Goal: Transaction & Acquisition: Obtain resource

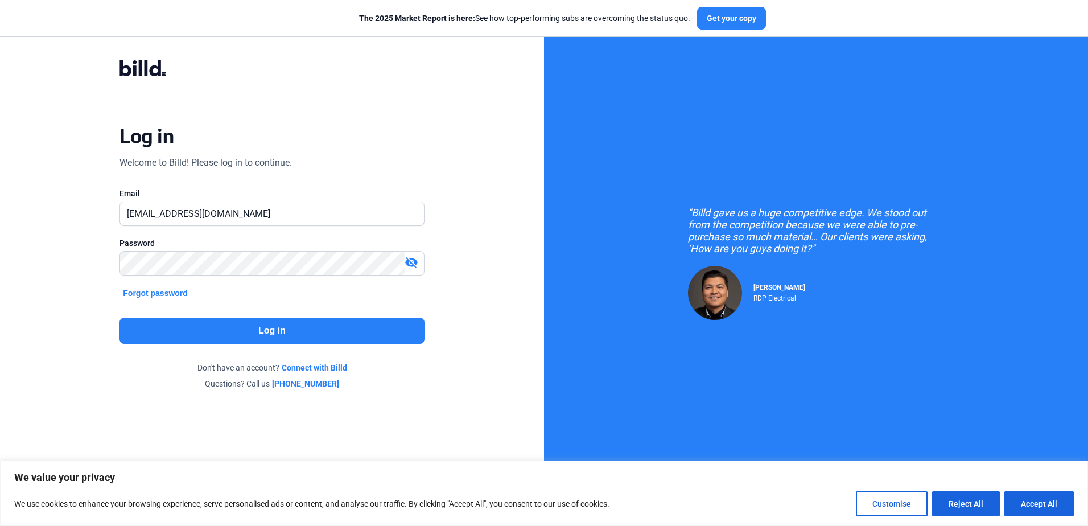
click at [310, 329] on button "Log in" at bounding box center [271, 330] width 304 height 26
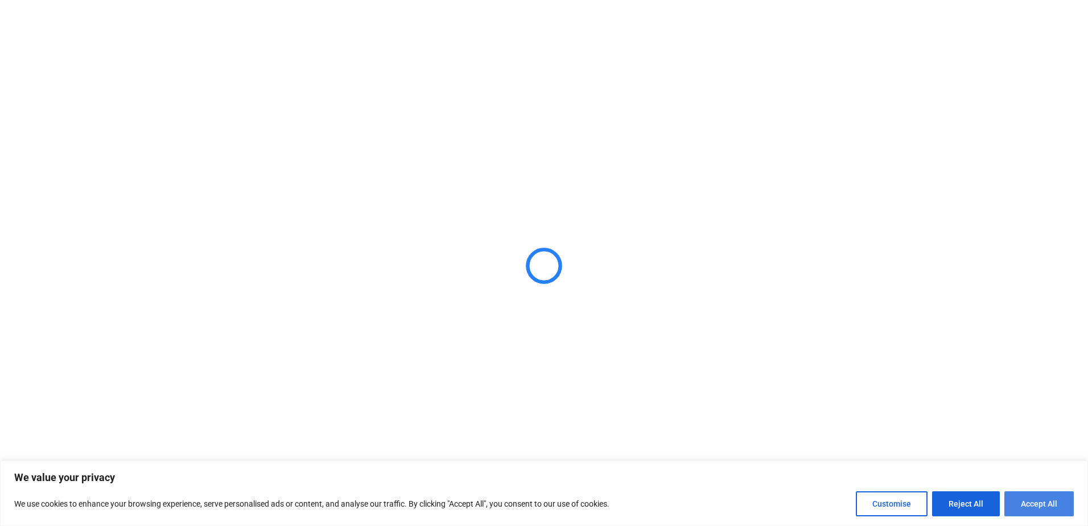
click at [1030, 509] on button "Accept All" at bounding box center [1038, 503] width 69 height 25
checkbox input "true"
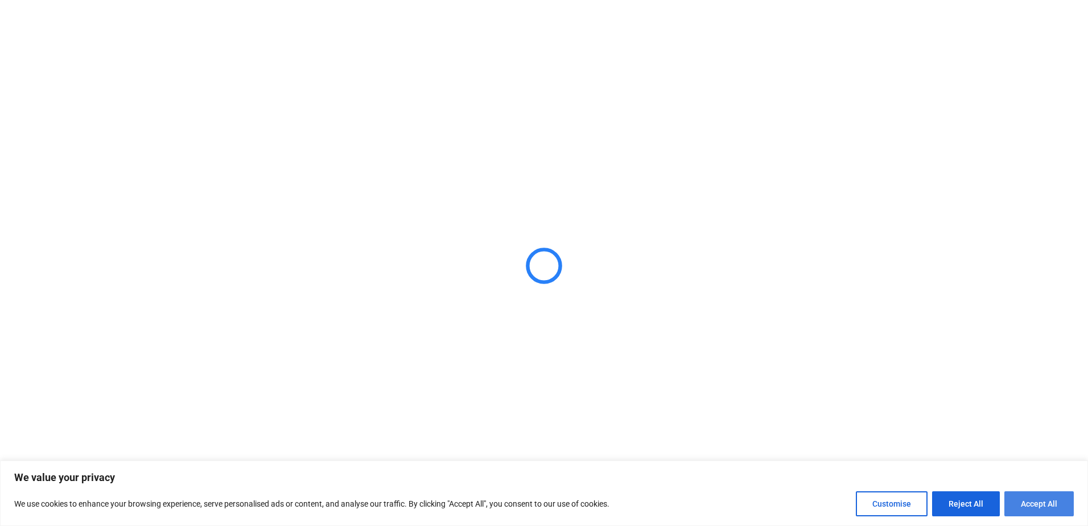
checkbox input "true"
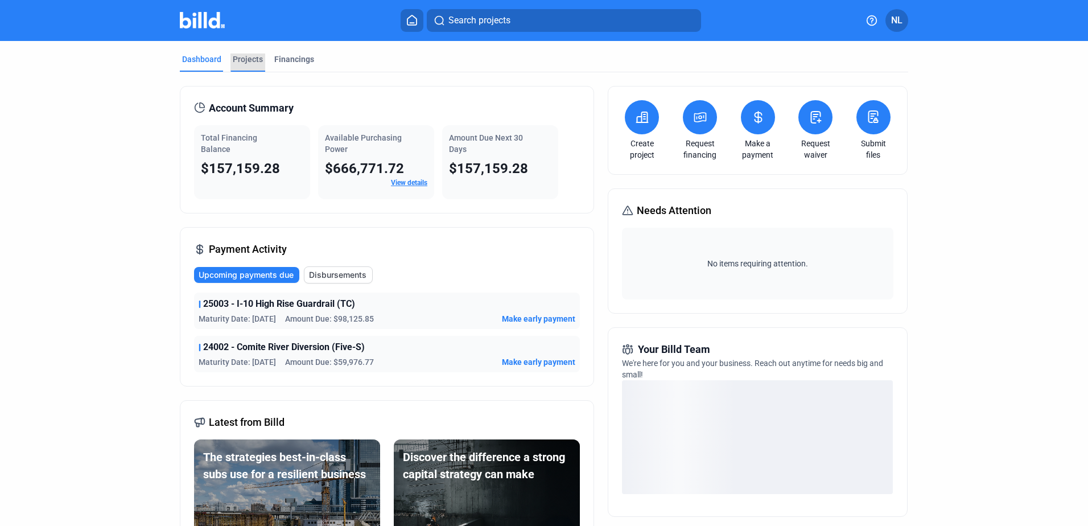
click at [236, 59] on div "Projects" at bounding box center [248, 58] width 30 height 11
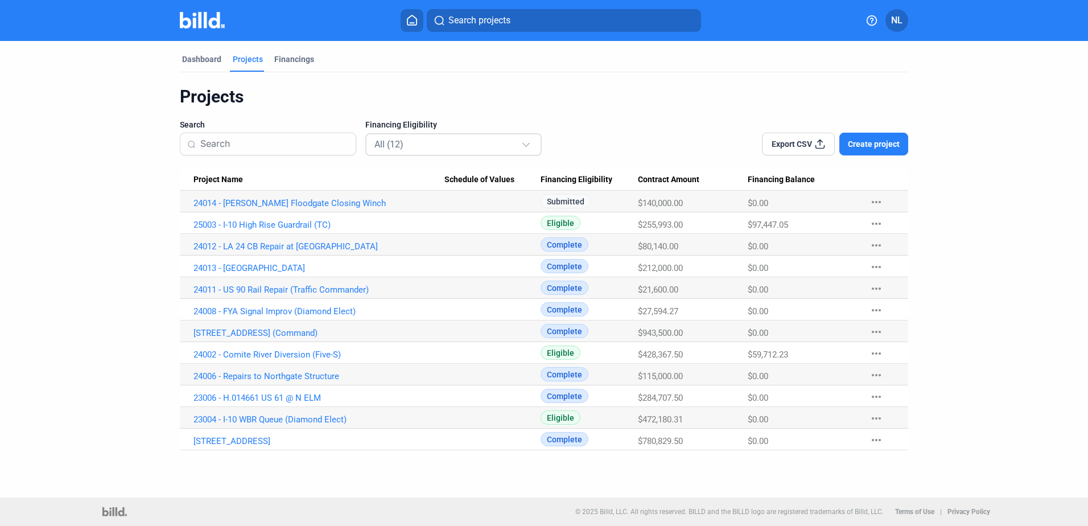
click at [459, 146] on div "All (12)" at bounding box center [447, 144] width 147 height 15
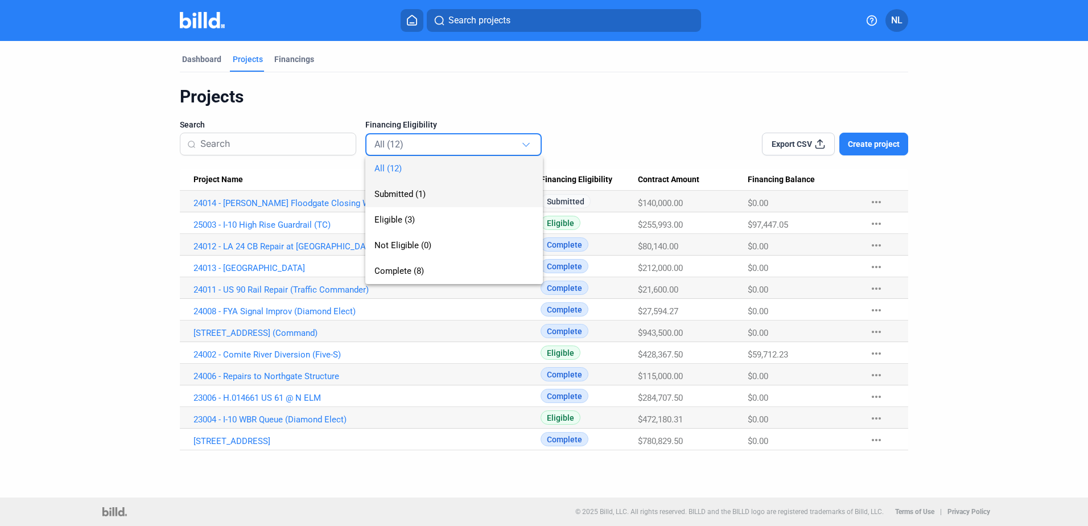
click at [414, 191] on span "Submitted (1)" at bounding box center [399, 194] width 51 height 10
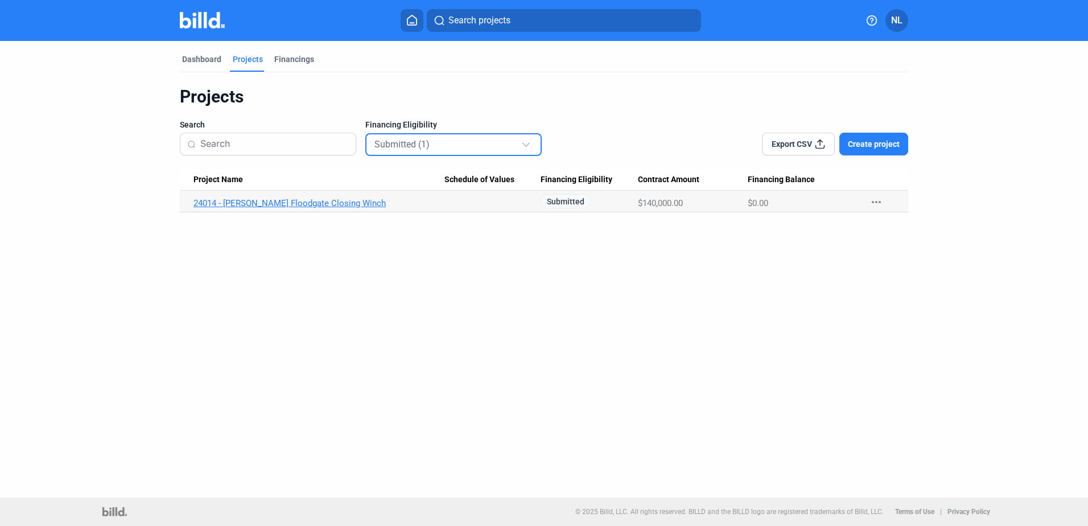
click at [299, 200] on link "24014 - [PERSON_NAME] Floodgate Closing Winch" at bounding box center [318, 203] width 251 height 10
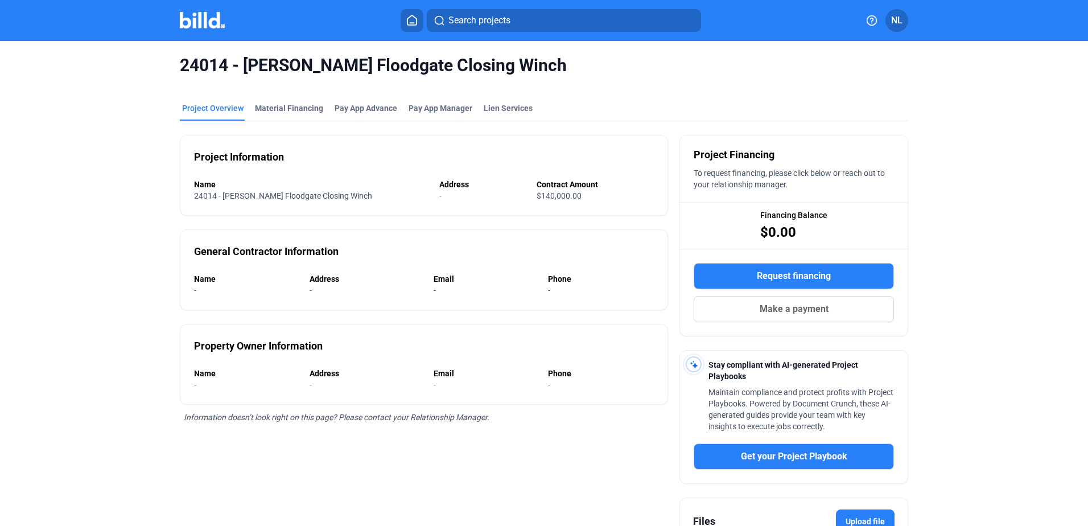
click at [781, 275] on span "Request financing" at bounding box center [794, 276] width 74 height 14
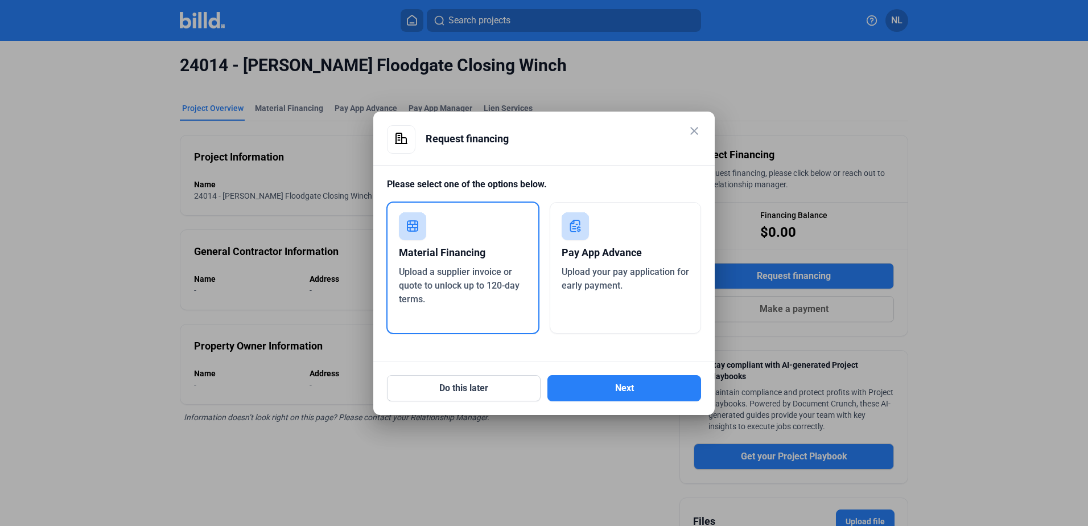
click at [451, 261] on div "Material Financing" at bounding box center [463, 252] width 128 height 25
click at [608, 387] on button "Next" at bounding box center [624, 388] width 154 height 26
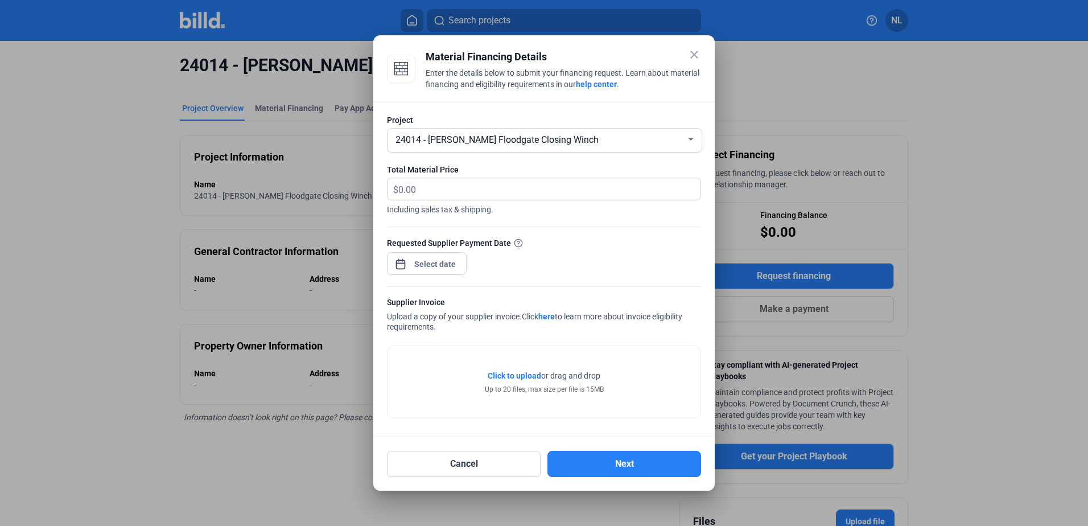
click at [411, 146] on div "24014 - [PERSON_NAME] Floodgate Closing Winch" at bounding box center [539, 139] width 292 height 16
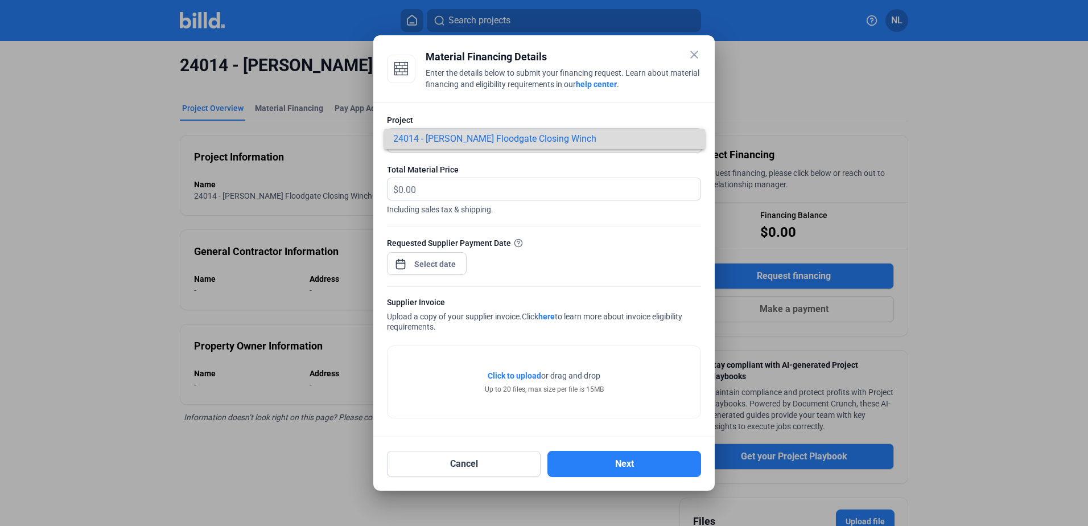
click at [411, 146] on span "24014 - [PERSON_NAME] Floodgate Closing Winch" at bounding box center [544, 139] width 303 height 20
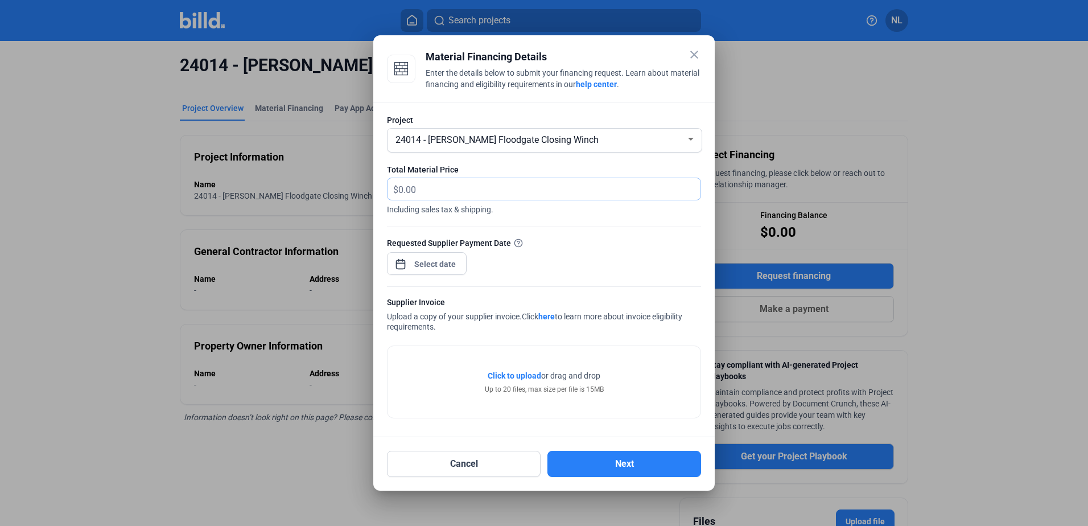
click at [416, 180] on input "text" at bounding box center [542, 189] width 289 height 22
click at [418, 190] on input "text" at bounding box center [549, 189] width 302 height 22
click at [449, 188] on input "text" at bounding box center [549, 189] width 302 height 22
type input "87,410.44"
click at [401, 261] on span "Open calendar" at bounding box center [400, 258] width 27 height 27
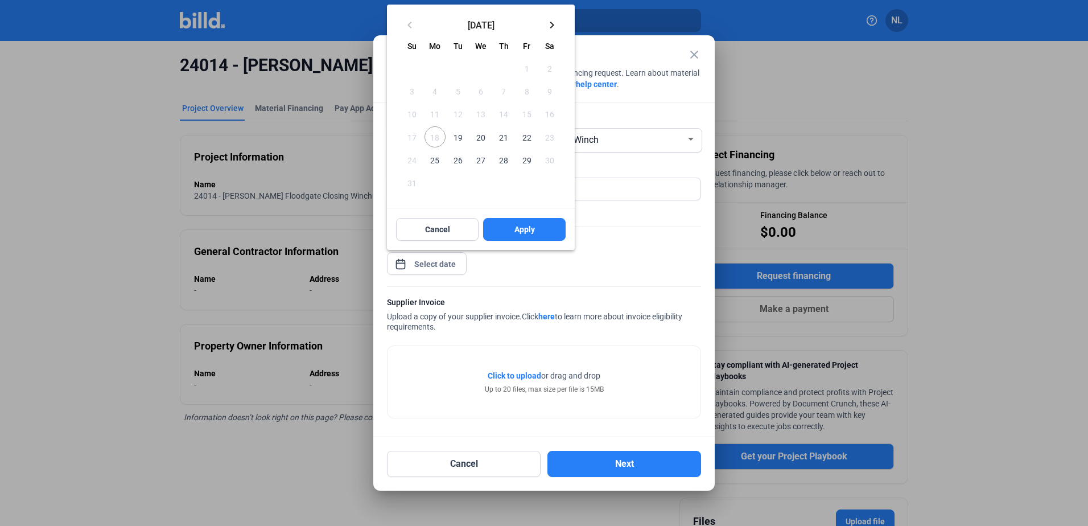
click at [482, 138] on span "20" at bounding box center [481, 136] width 20 height 20
click at [503, 229] on button "Apply" at bounding box center [524, 229] width 82 height 23
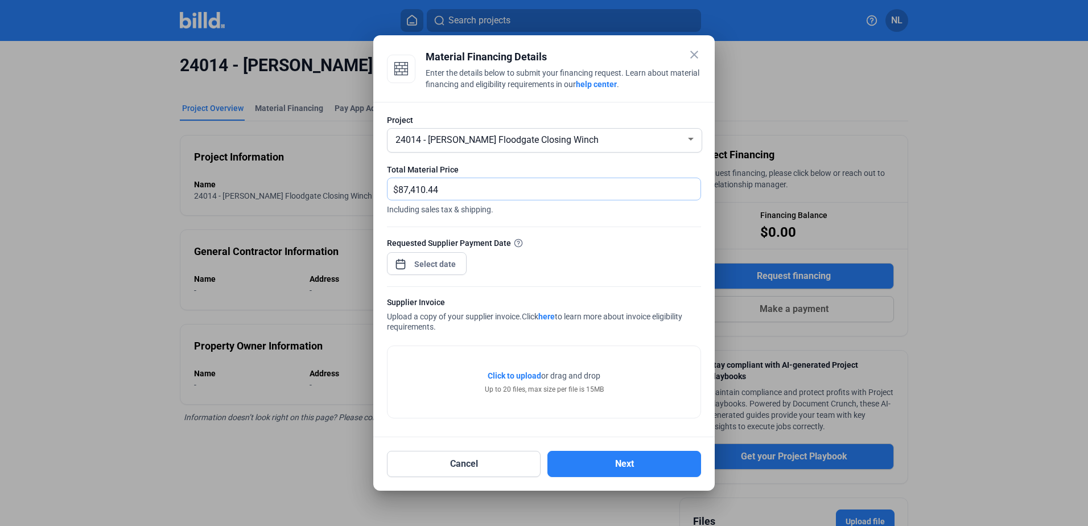
click at [416, 183] on input "87,410.44" at bounding box center [549, 189] width 302 height 22
click at [422, 190] on input "87,410.44" at bounding box center [549, 189] width 302 height 22
click at [428, 257] on div "close Material Financing Details Enter the details below to submit your financi…" at bounding box center [544, 263] width 1088 height 526
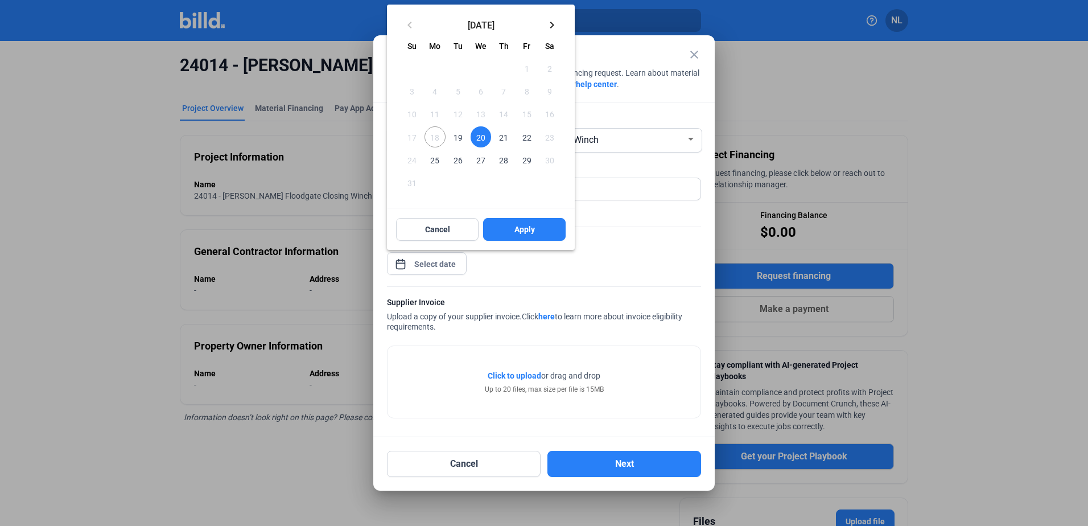
click at [500, 142] on span "21" at bounding box center [503, 136] width 20 height 20
click at [527, 227] on span "Apply" at bounding box center [524, 229] width 20 height 11
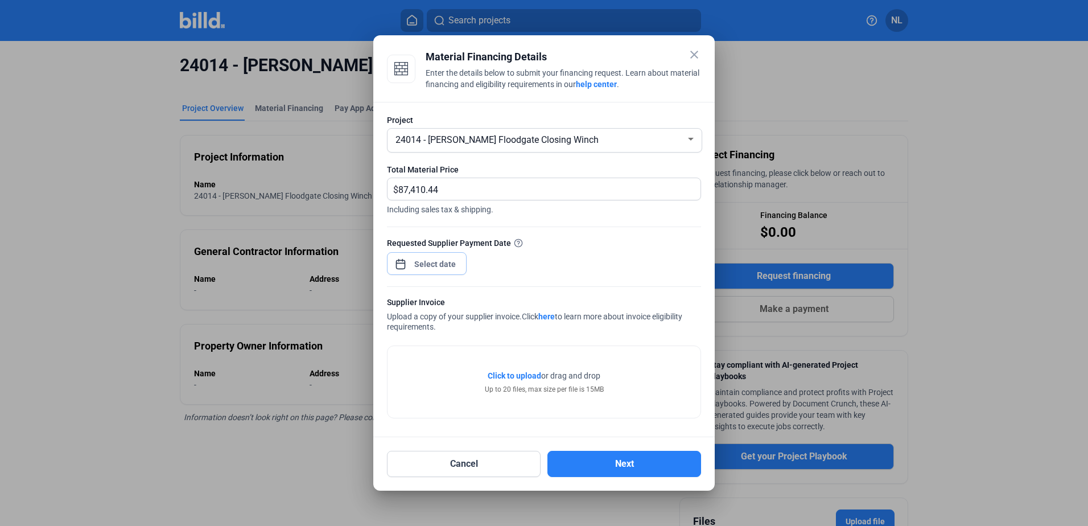
click at [441, 259] on input at bounding box center [435, 264] width 49 height 14
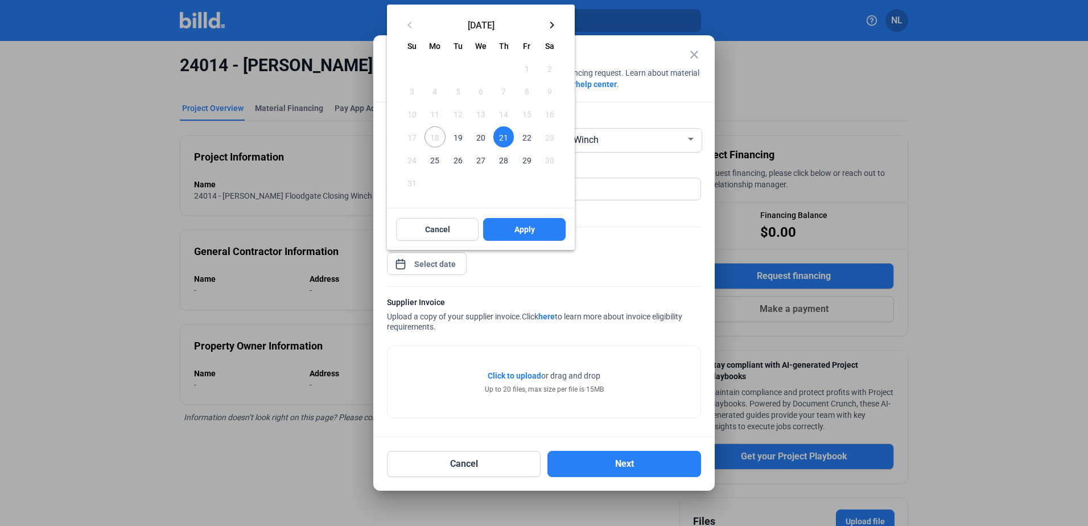
click at [529, 141] on span "22" at bounding box center [526, 136] width 20 height 20
click at [501, 137] on span "21" at bounding box center [503, 136] width 20 height 20
click at [504, 230] on button "Apply" at bounding box center [524, 229] width 82 height 23
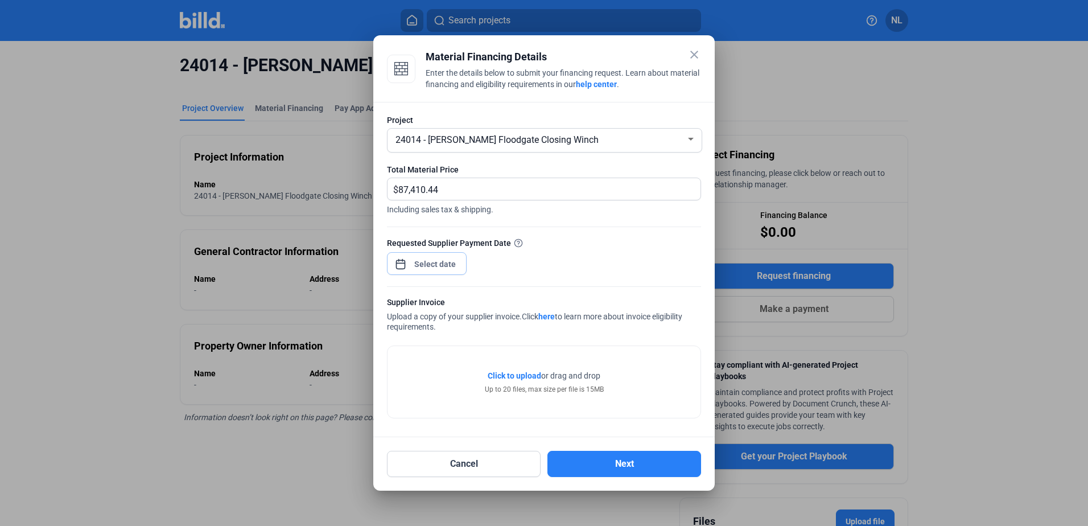
click at [433, 266] on input at bounding box center [435, 264] width 49 height 14
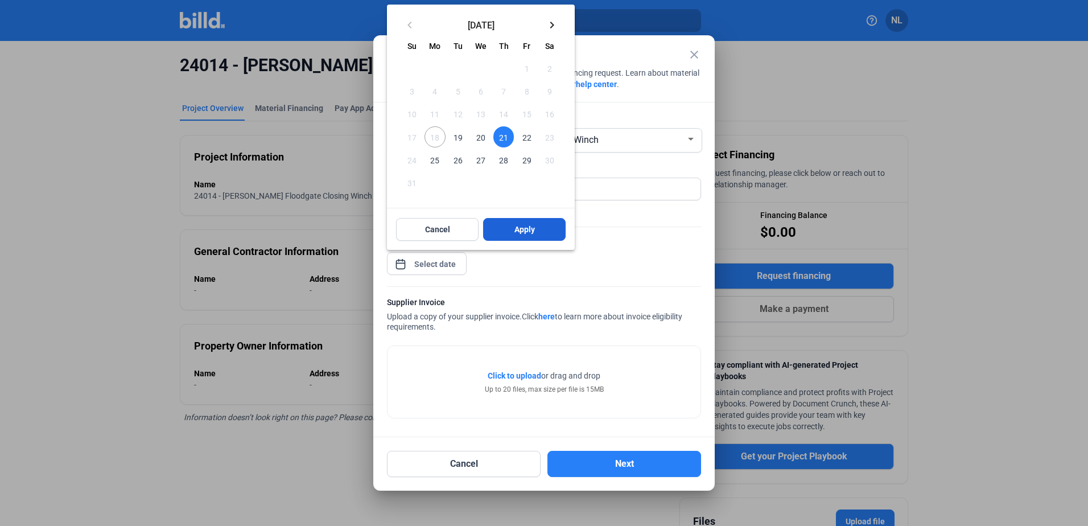
click at [525, 233] on span "Apply" at bounding box center [524, 229] width 20 height 11
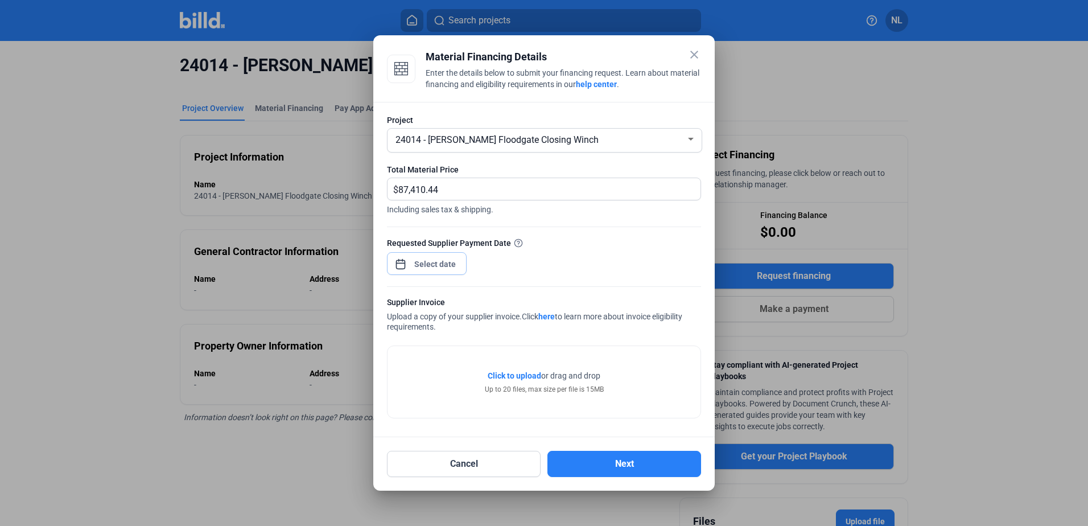
click at [436, 265] on input at bounding box center [435, 264] width 49 height 14
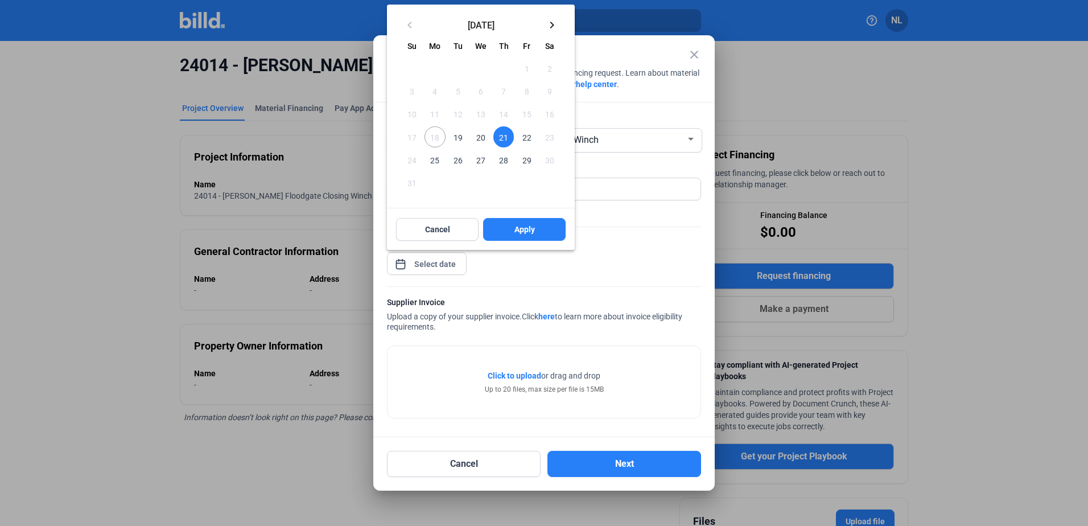
click at [522, 141] on span "22" at bounding box center [526, 136] width 20 height 20
click at [512, 209] on div "Cancel Apply" at bounding box center [481, 229] width 188 height 41
click at [513, 228] on button "Apply" at bounding box center [524, 229] width 82 height 23
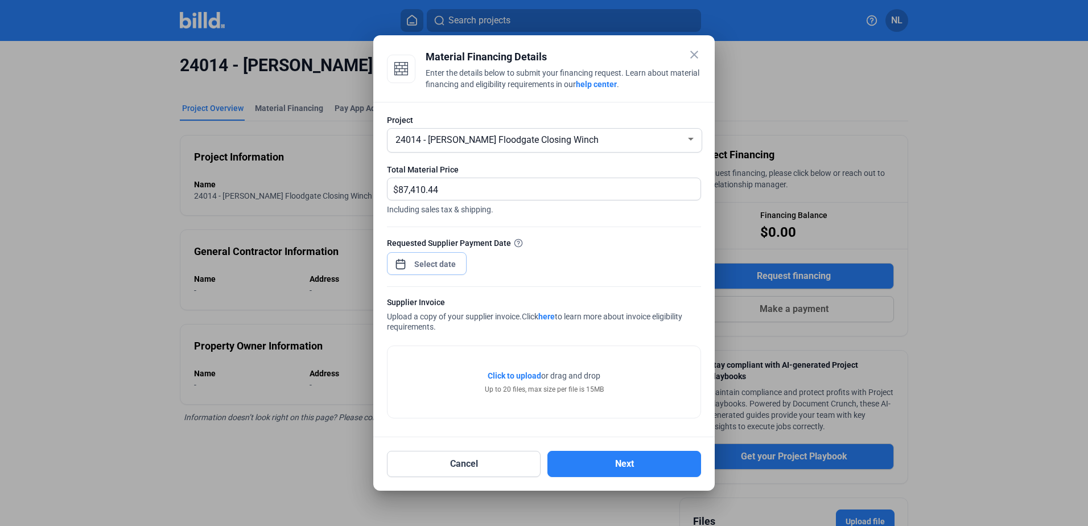
click at [414, 257] on input at bounding box center [435, 264] width 49 height 14
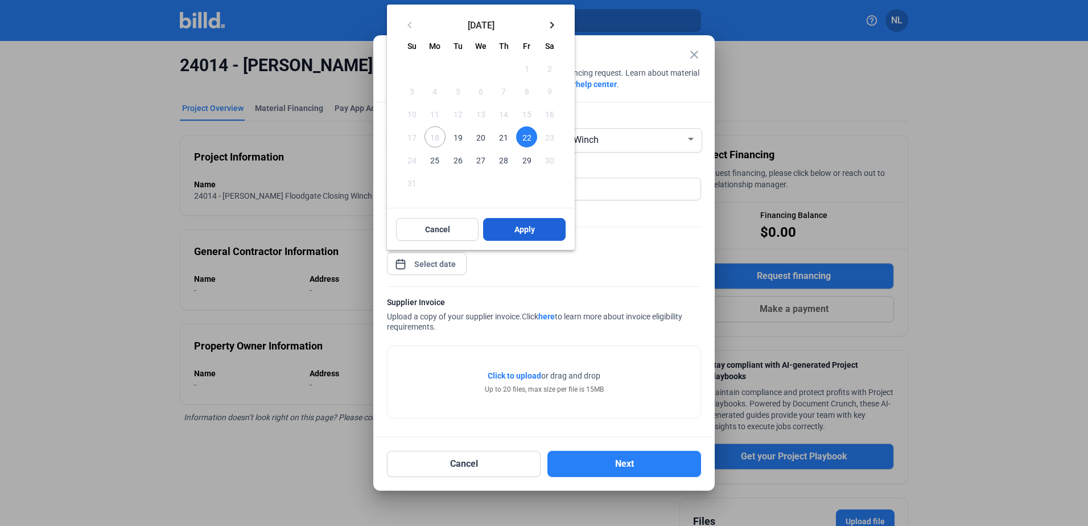
click at [532, 221] on button "Apply" at bounding box center [524, 229] width 82 height 23
click at [516, 233] on span "Apply" at bounding box center [524, 229] width 20 height 11
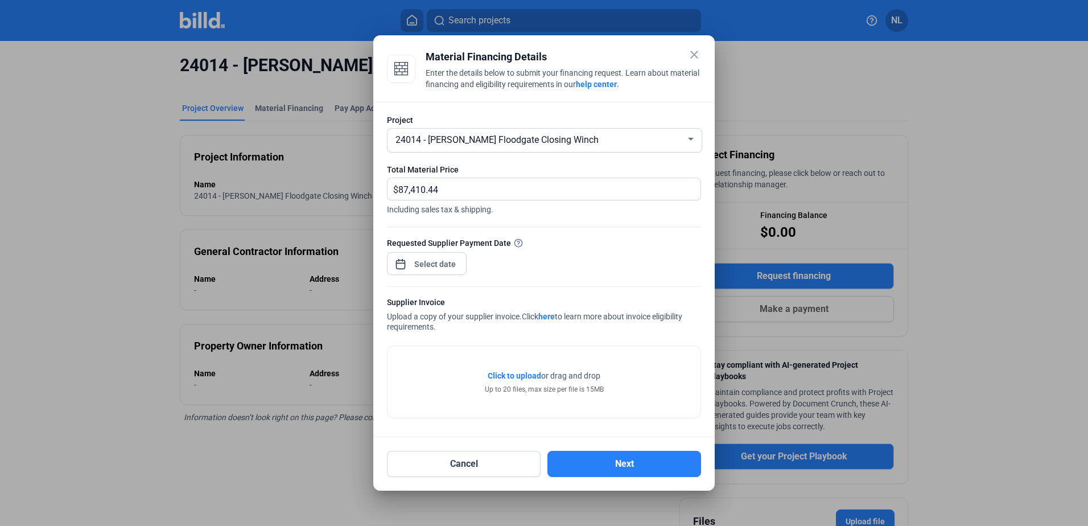
click at [517, 378] on span "Click to upload" at bounding box center [514, 375] width 53 height 9
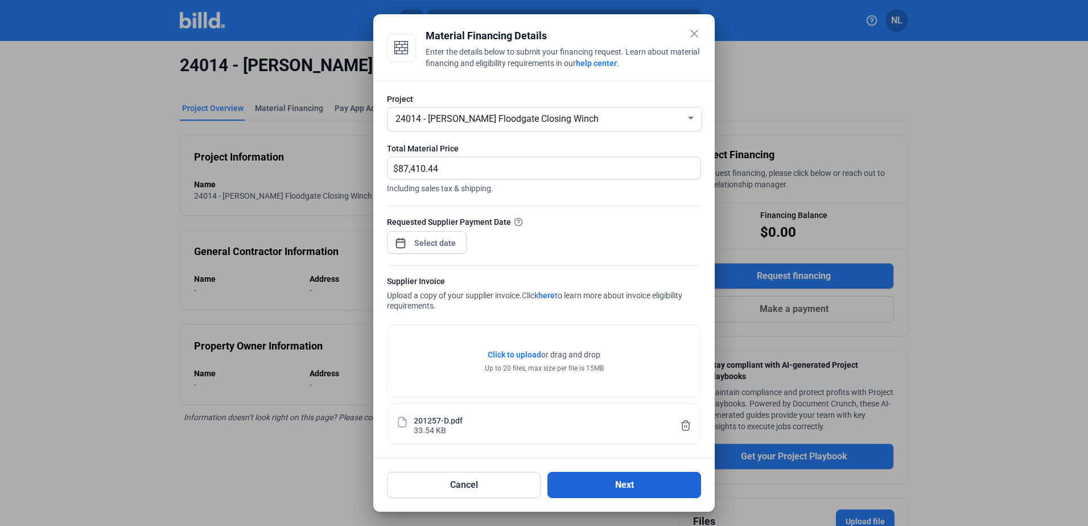
click at [641, 491] on button "Next" at bounding box center [624, 485] width 154 height 26
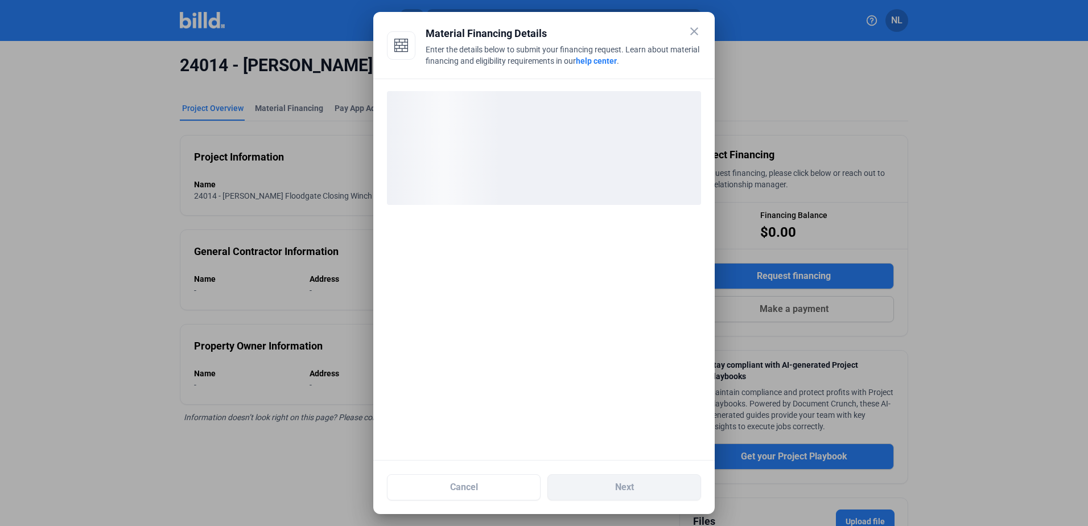
click at [427, 46] on div "Enter the details below to submit your financing request. Learn about material …" at bounding box center [563, 56] width 275 height 25
click at [433, 31] on div "Material Financing Details" at bounding box center [563, 34] width 275 height 16
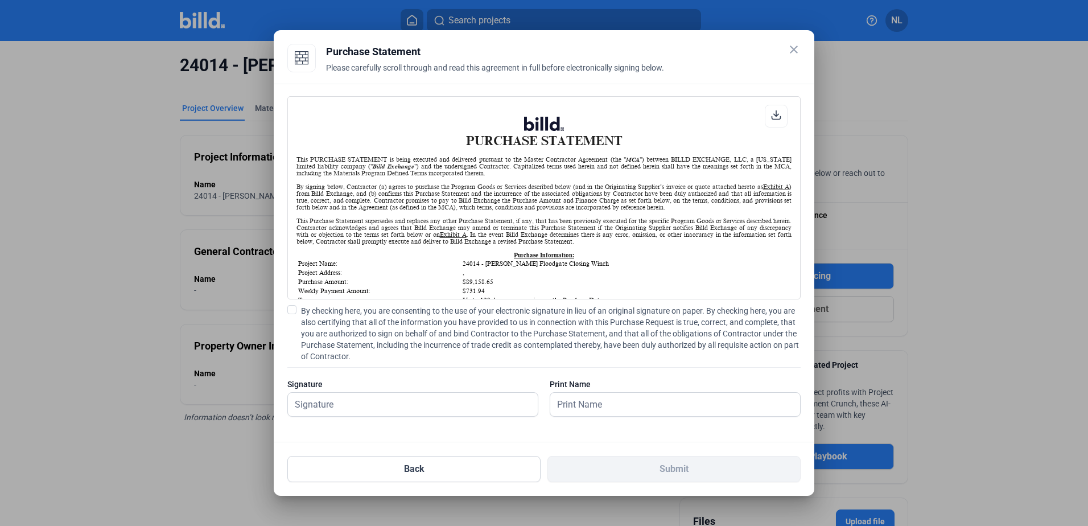
scroll to position [944, 0]
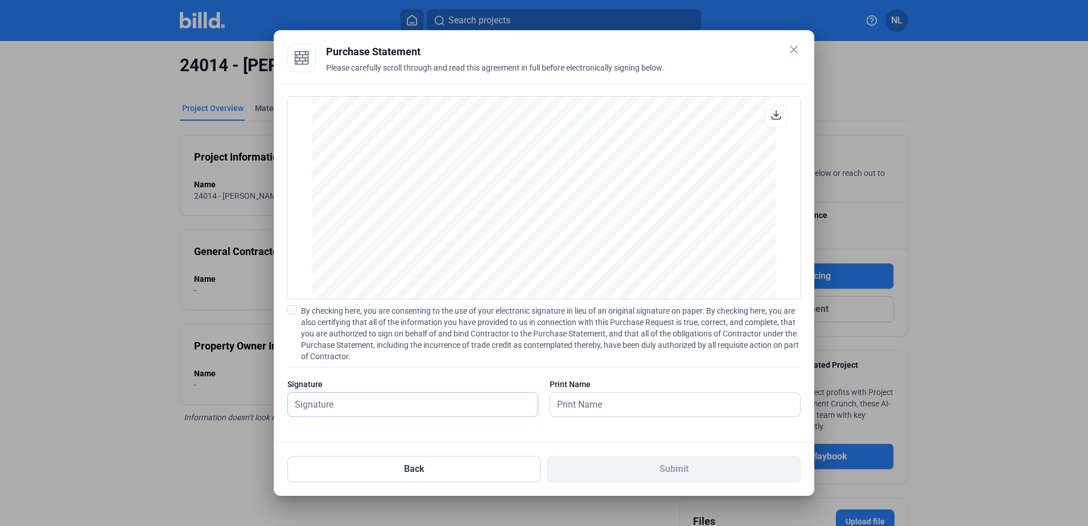
click at [384, 405] on input "text" at bounding box center [413, 404] width 250 height 23
type input "[PERSON_NAME]"
click at [309, 309] on span "By checking here, you are consenting to the use of your electronic signature in…" at bounding box center [551, 333] width 500 height 57
click at [0, 0] on input "By checking here, you are consenting to the use of your electronic signature in…" at bounding box center [0, 0] width 0 height 0
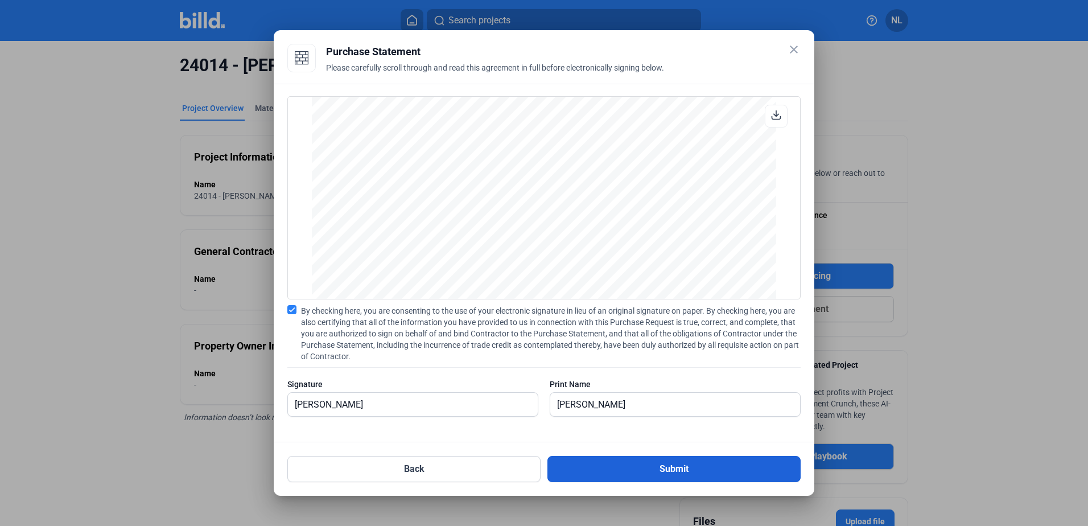
click at [663, 478] on button "Submit" at bounding box center [673, 469] width 253 height 26
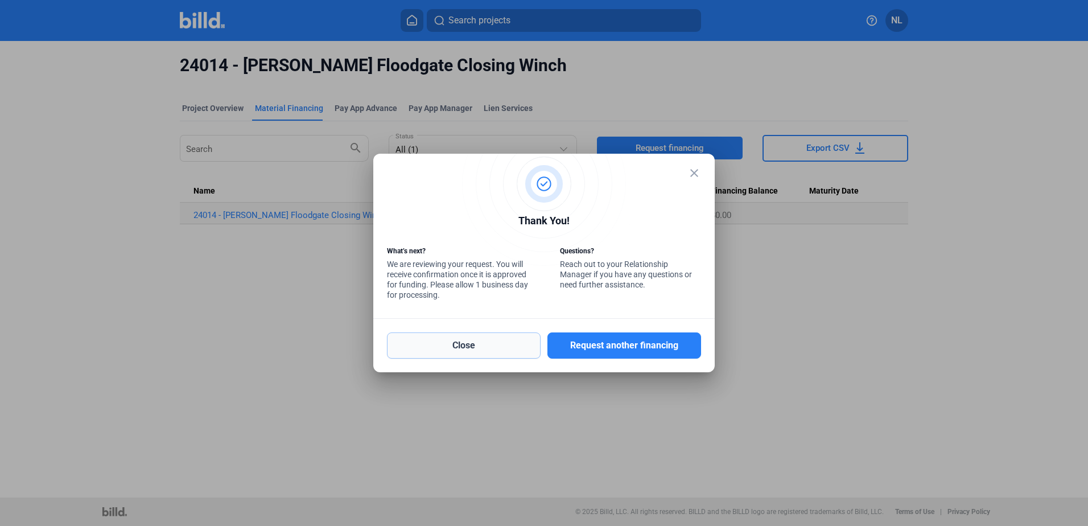
click at [498, 347] on button "Close" at bounding box center [464, 345] width 154 height 26
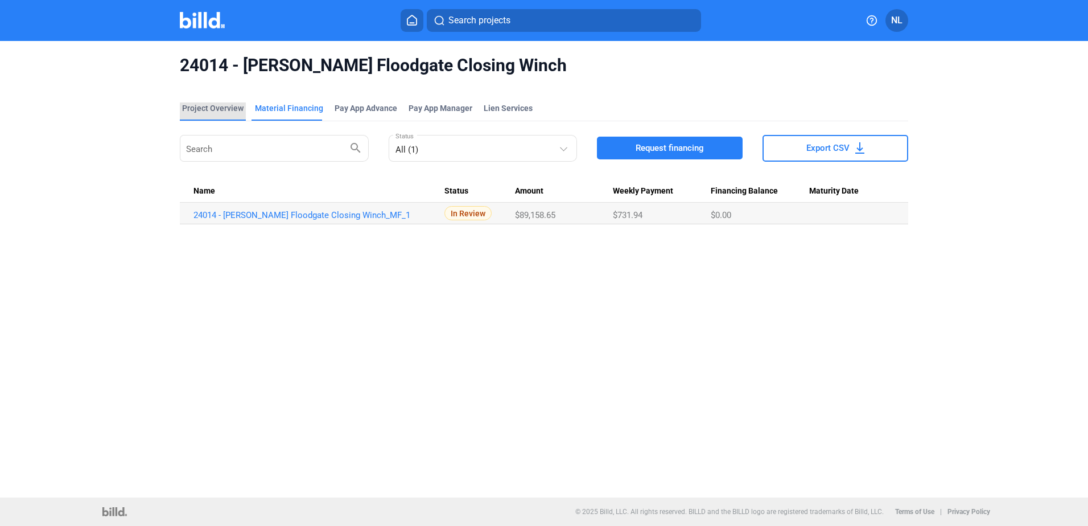
click at [215, 120] on div "Project Overview" at bounding box center [213, 111] width 66 height 18
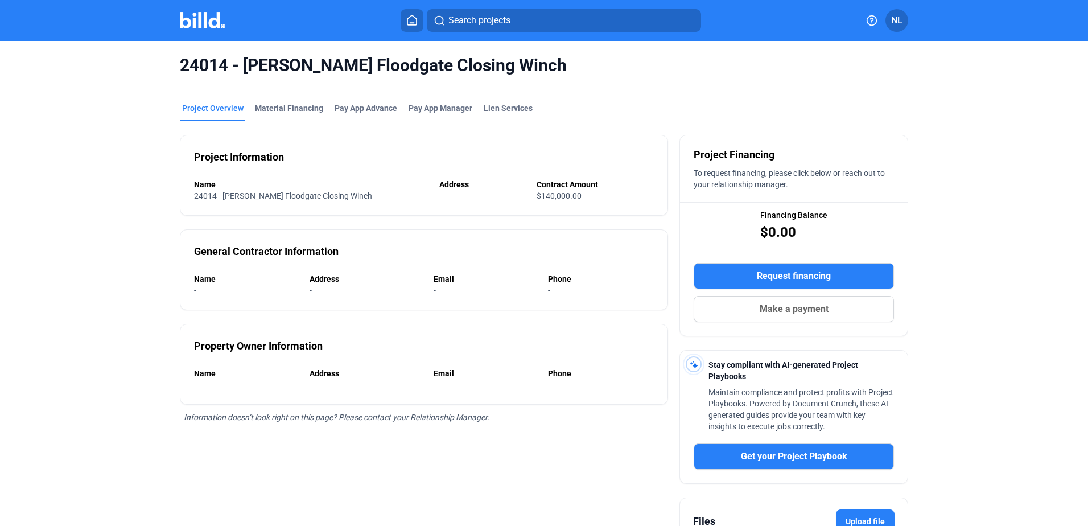
click at [308, 77] on div "24014 - [PERSON_NAME] Floodgate Closing Winch" at bounding box center [544, 65] width 728 height 49
click at [321, 68] on span "24014 - [PERSON_NAME] Floodgate Closing Winch" at bounding box center [544, 66] width 728 height 22
drag, startPoint x: 321, startPoint y: 68, endPoint x: 247, endPoint y: 68, distance: 74.0
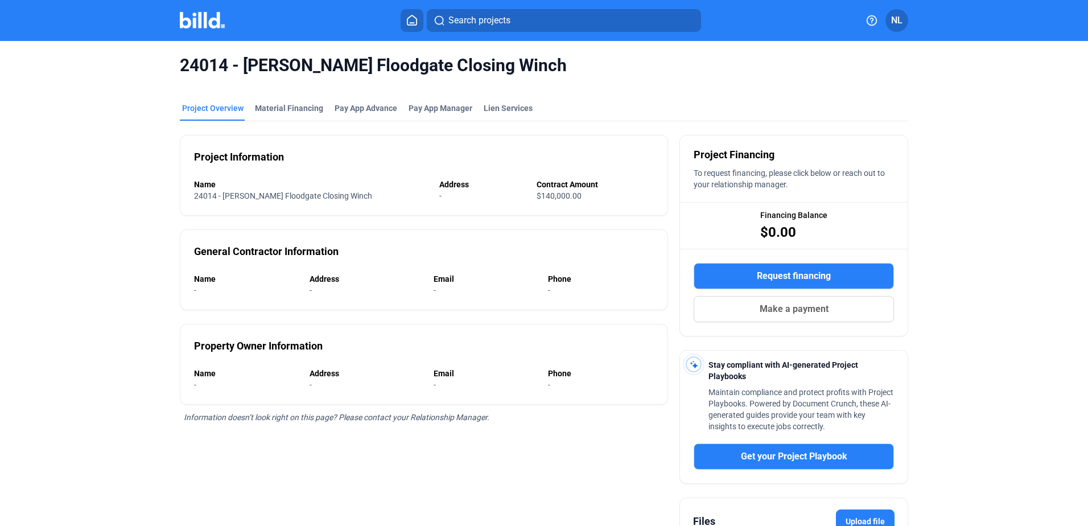
click at [247, 68] on span "24014 - [PERSON_NAME] Floodgate Closing Winch" at bounding box center [544, 66] width 728 height 22
click at [242, 68] on span "24014 - [PERSON_NAME] Floodgate Closing Winch" at bounding box center [544, 66] width 728 height 22
click at [280, 63] on span "24014 - [PERSON_NAME] Floodgate Closing Winch" at bounding box center [544, 66] width 728 height 22
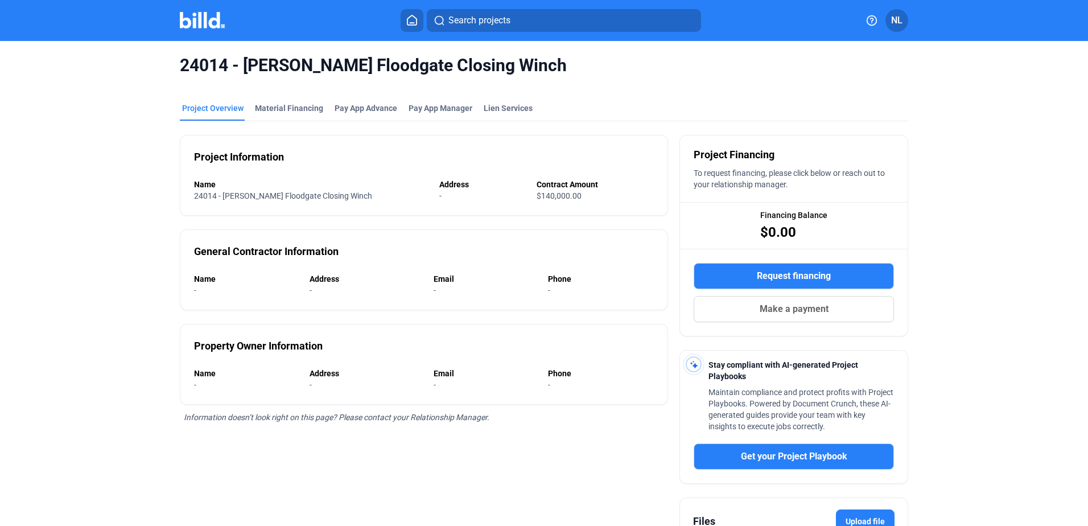
click at [290, 67] on span "24014 - [PERSON_NAME] Floodgate Closing Winch" at bounding box center [544, 66] width 728 height 22
click at [531, 69] on span "24014 - [PERSON_NAME] Floodgate Closing Winch" at bounding box center [544, 66] width 728 height 22
click at [290, 117] on div "Material Financing" at bounding box center [289, 111] width 73 height 18
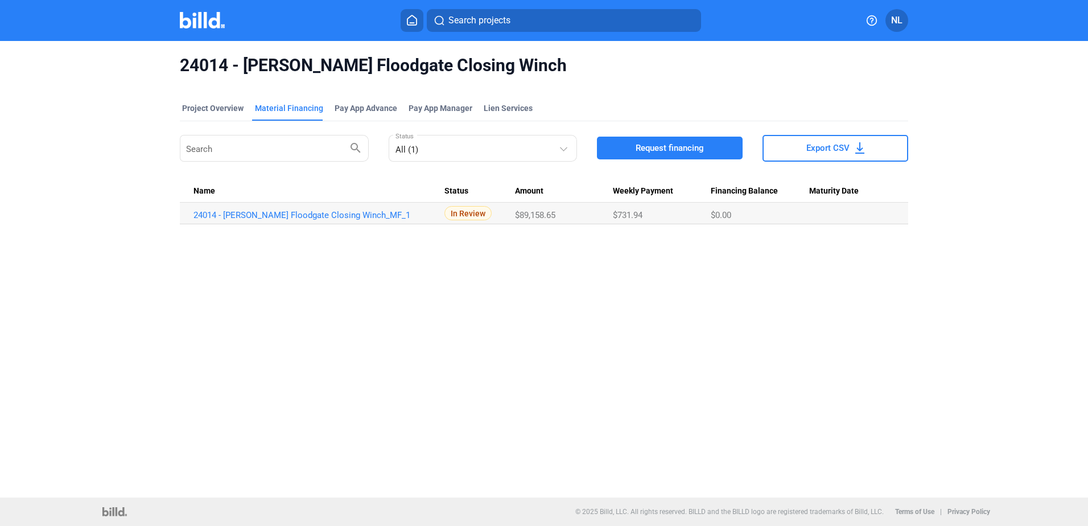
click at [422, 23] on button at bounding box center [412, 20] width 23 height 23
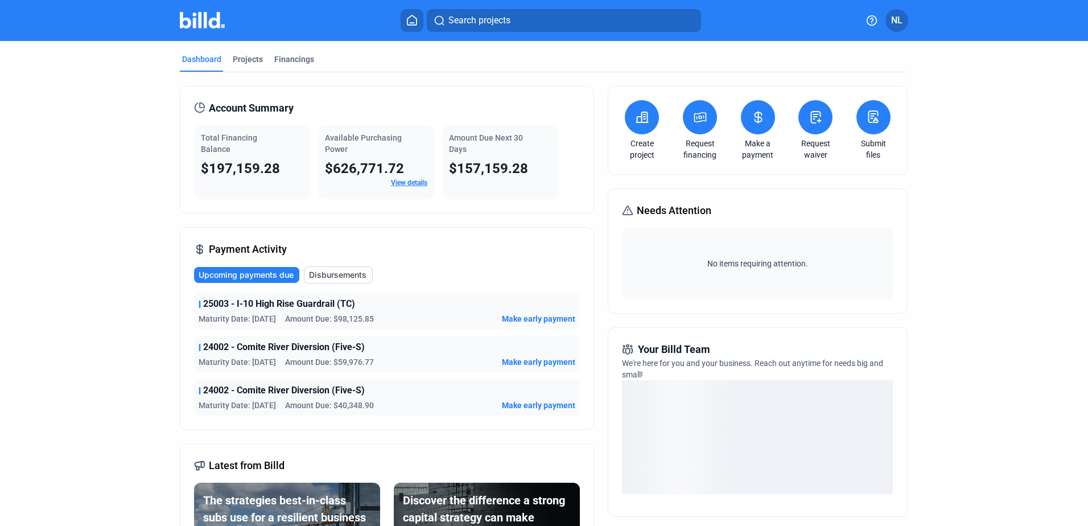
drag, startPoint x: 322, startPoint y: 139, endPoint x: 344, endPoint y: 151, distance: 24.7
click at [344, 151] on span "Available Purchasing Power" at bounding box center [363, 143] width 77 height 20
drag, startPoint x: 346, startPoint y: 150, endPoint x: 320, endPoint y: 138, distance: 28.8
click at [320, 138] on div "Available Purchasing Power $626,771.72 View details" at bounding box center [376, 162] width 116 height 74
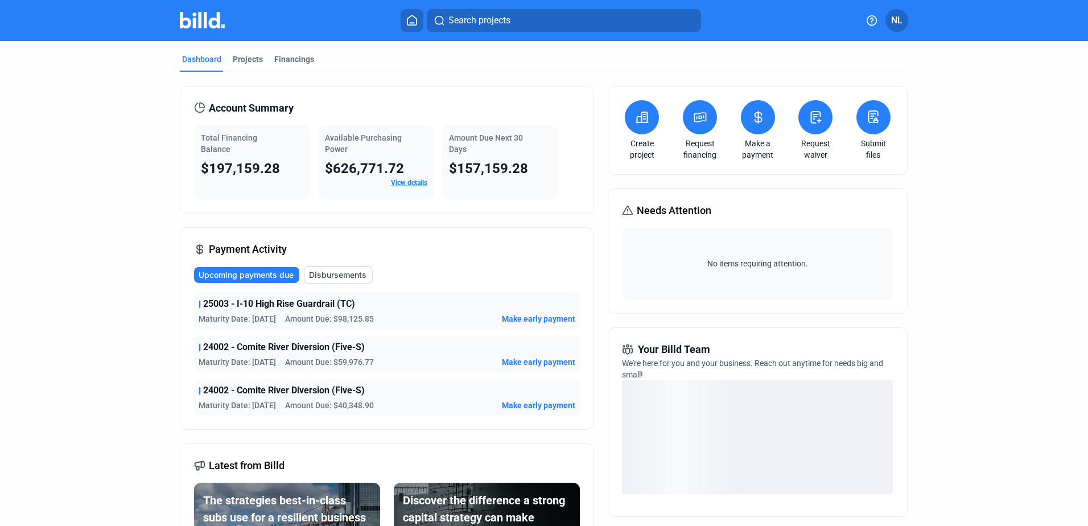
click at [320, 138] on div "Available Purchasing Power $626,771.72 View details" at bounding box center [376, 162] width 116 height 74
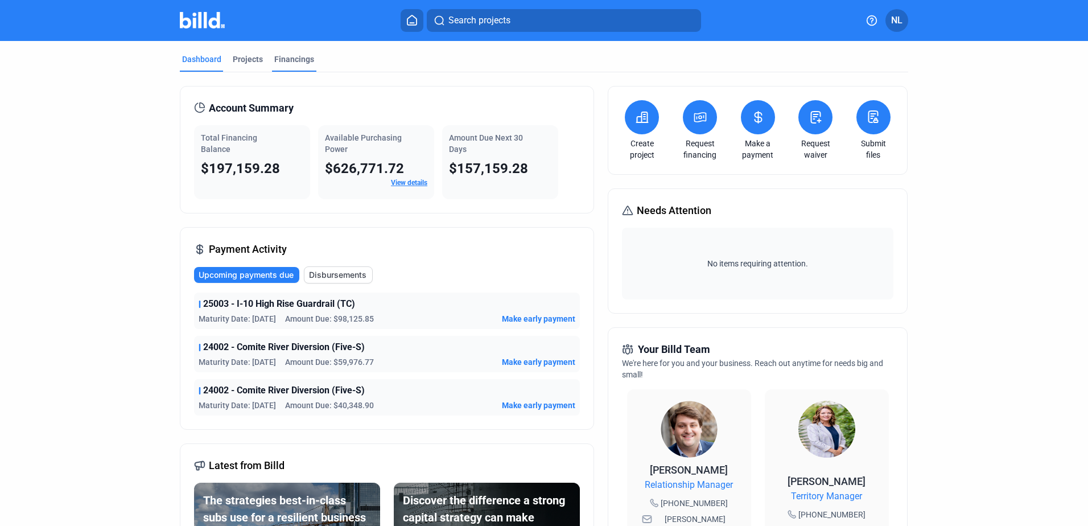
click at [279, 59] on div "Financings" at bounding box center [294, 58] width 40 height 11
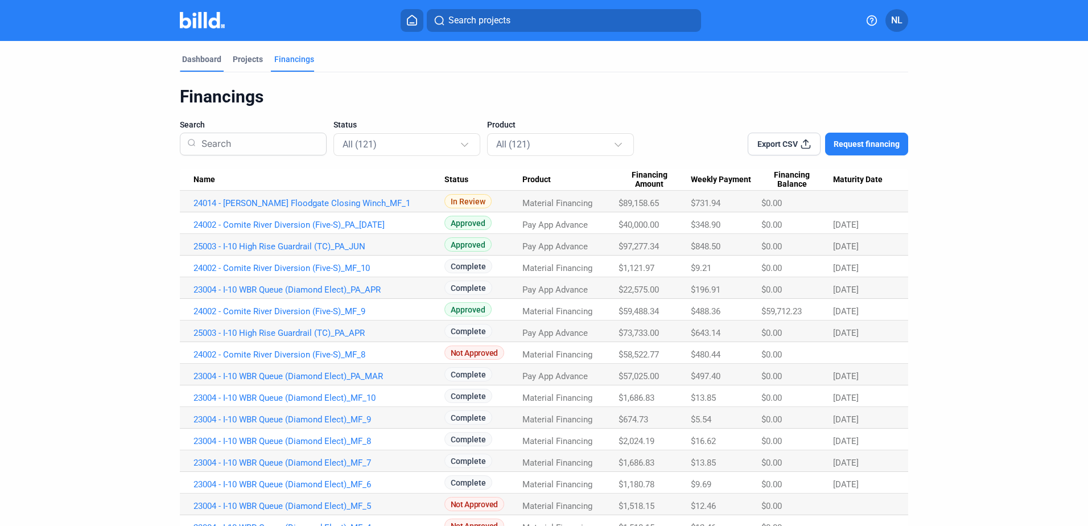
click at [204, 58] on div "Dashboard" at bounding box center [201, 58] width 39 height 11
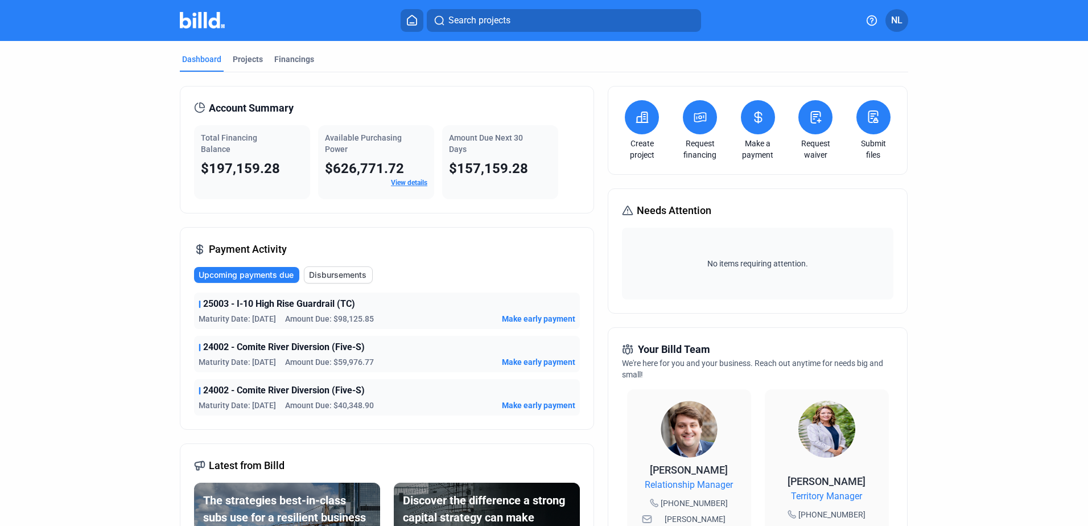
click at [204, 58] on div "Dashboard" at bounding box center [201, 58] width 39 height 11
click at [399, 182] on link "View details" at bounding box center [409, 183] width 36 height 8
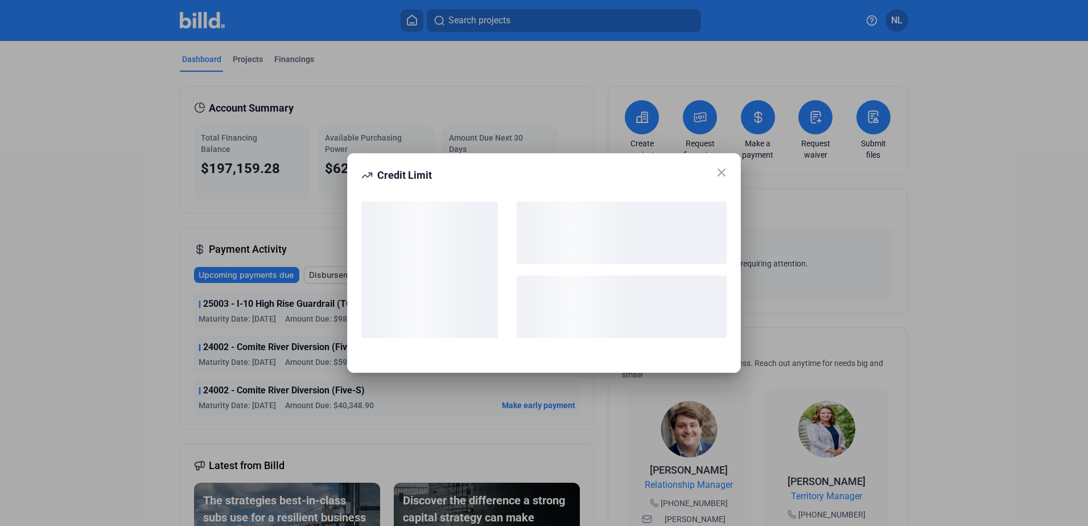
click at [727, 173] on icon at bounding box center [722, 173] width 14 height 14
